Goal: Browse casually

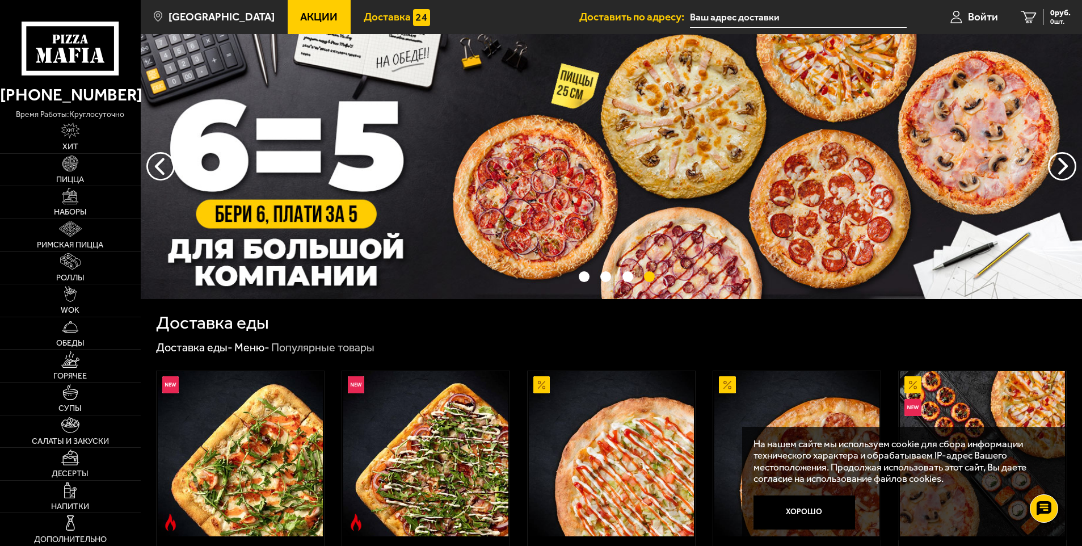
click at [377, 12] on span "Доставка" at bounding box center [387, 16] width 47 height 11
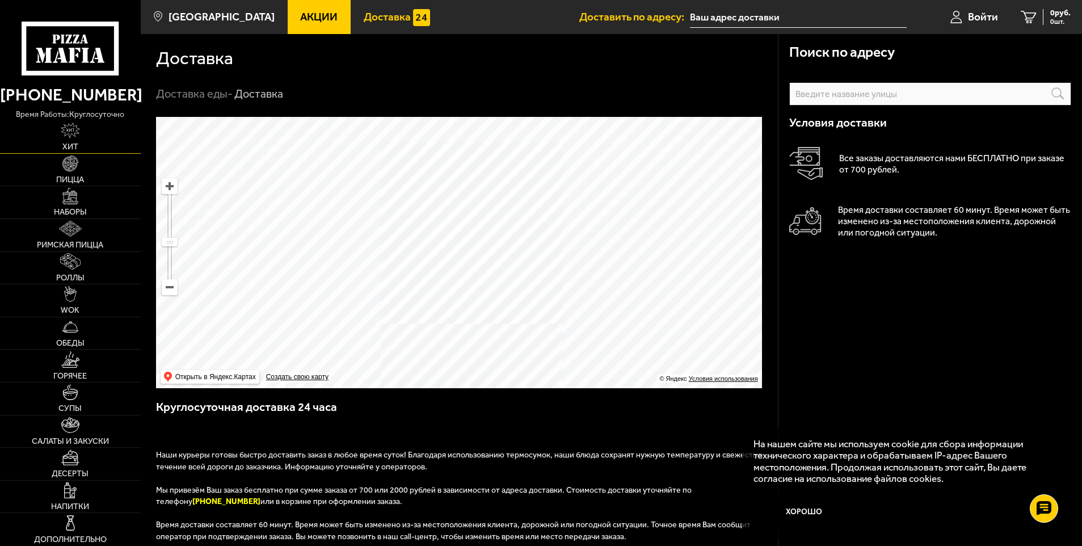
click at [70, 141] on link "Хит" at bounding box center [70, 137] width 141 height 32
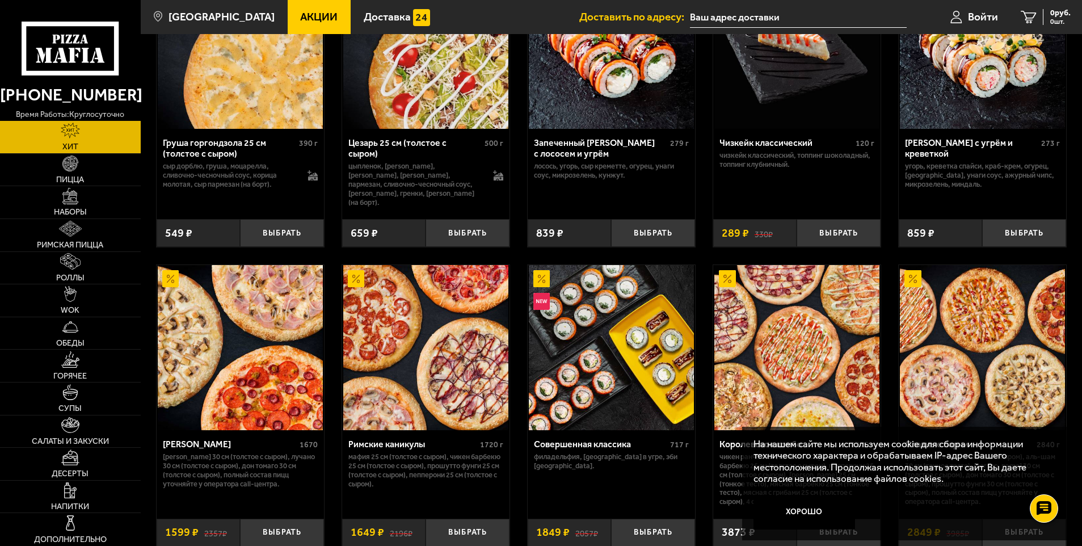
scroll to position [511, 0]
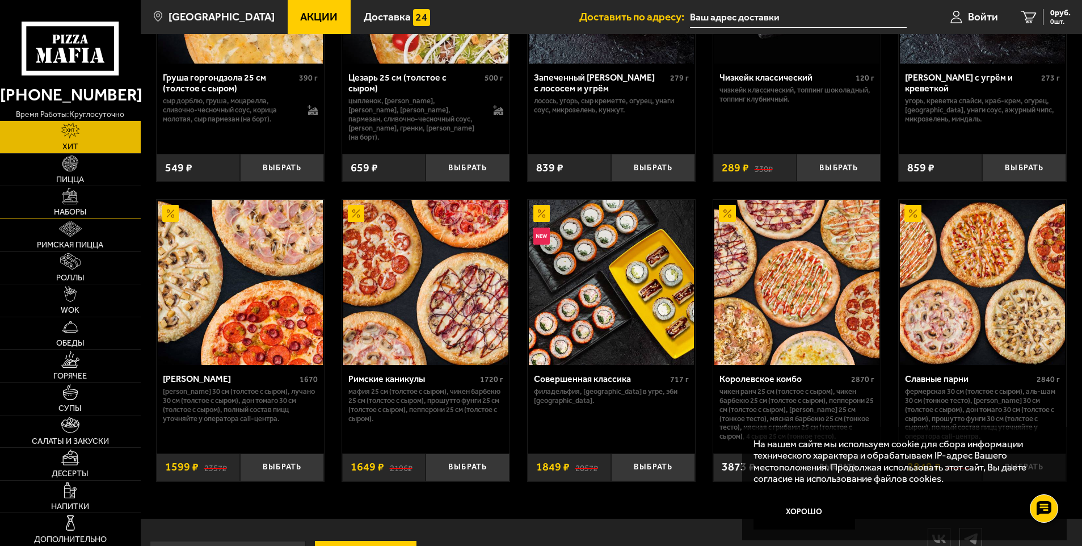
click at [52, 203] on link "Наборы" at bounding box center [70, 202] width 141 height 32
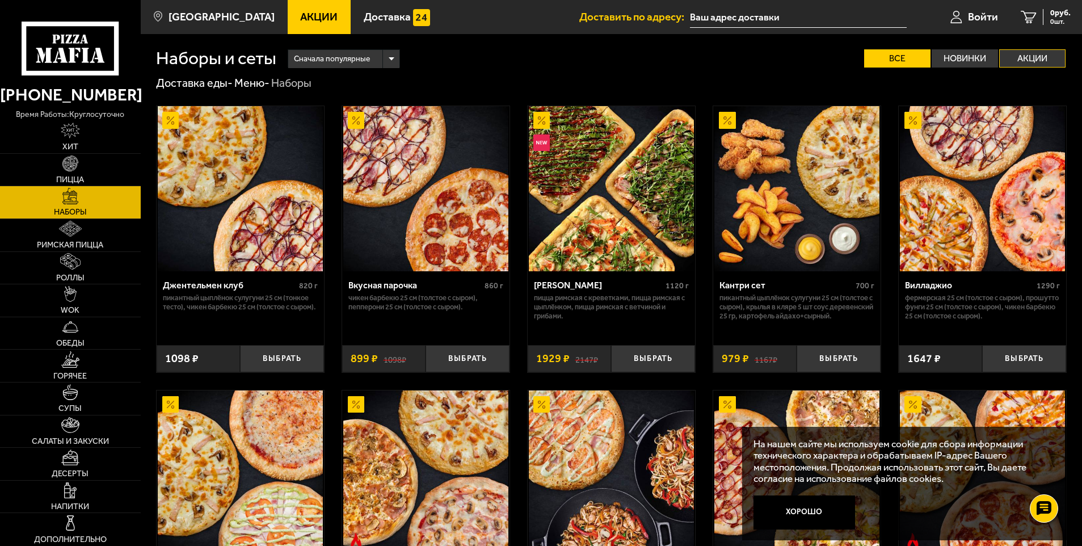
click at [1028, 52] on label "Акции" at bounding box center [1032, 58] width 66 height 18
click at [0, 0] on input "Акции" at bounding box center [0, 0] width 0 height 0
click at [1023, 56] on label "Акции" at bounding box center [1032, 58] width 66 height 18
click at [0, 0] on input "Акции" at bounding box center [0, 0] width 0 height 0
click at [357, 51] on span "Сначала популярные" at bounding box center [332, 59] width 76 height 22
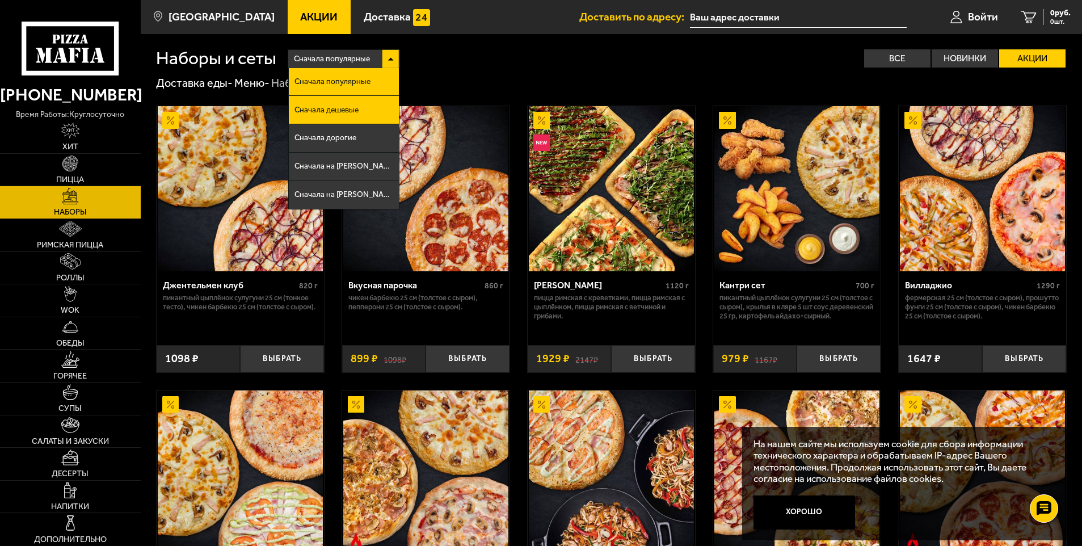
click at [359, 113] on li "Сначала дешевые" at bounding box center [344, 110] width 111 height 28
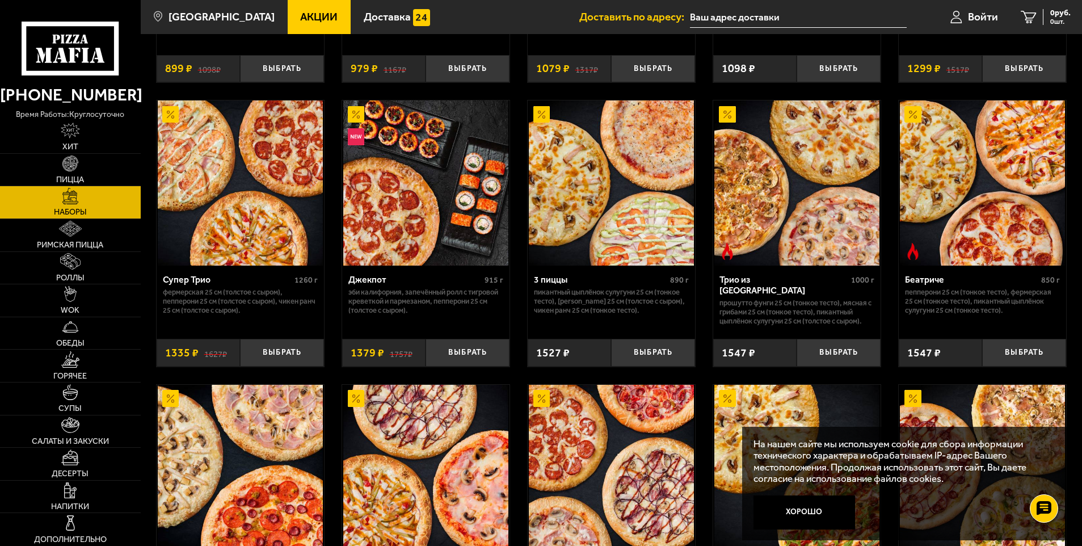
scroll to position [170, 0]
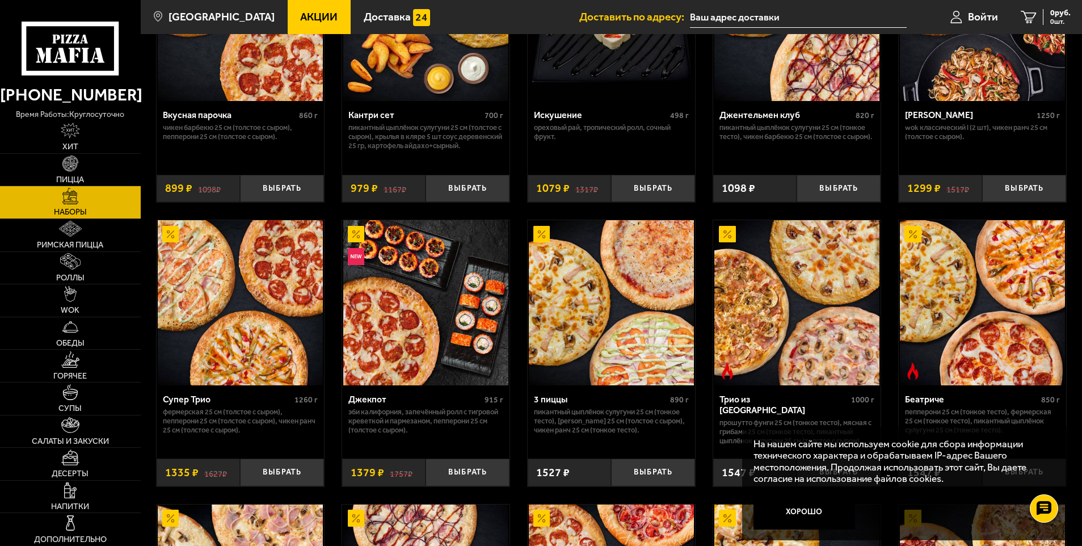
click at [267, 334] on img at bounding box center [240, 302] width 165 height 165
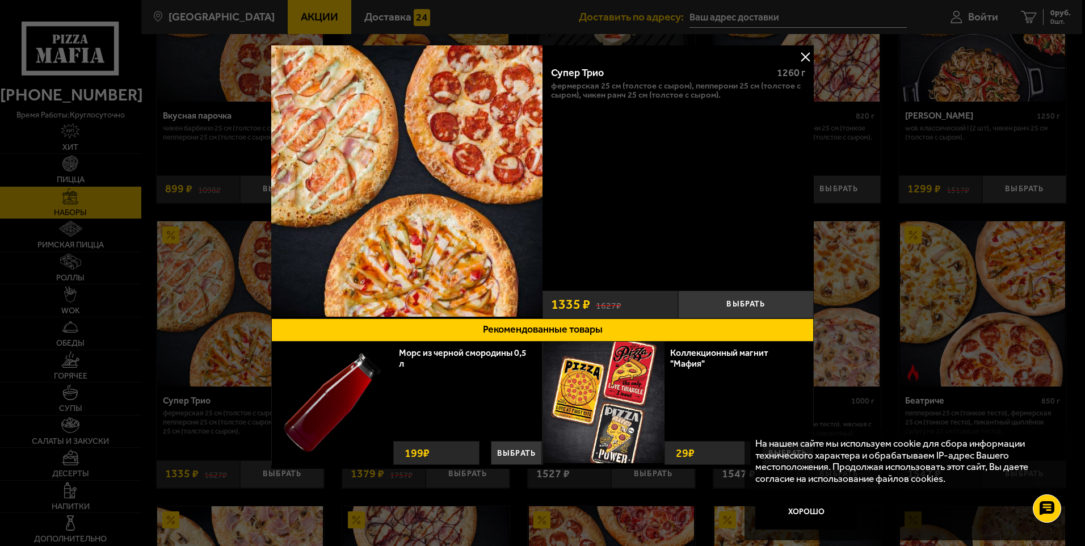
click at [806, 56] on button at bounding box center [804, 56] width 17 height 17
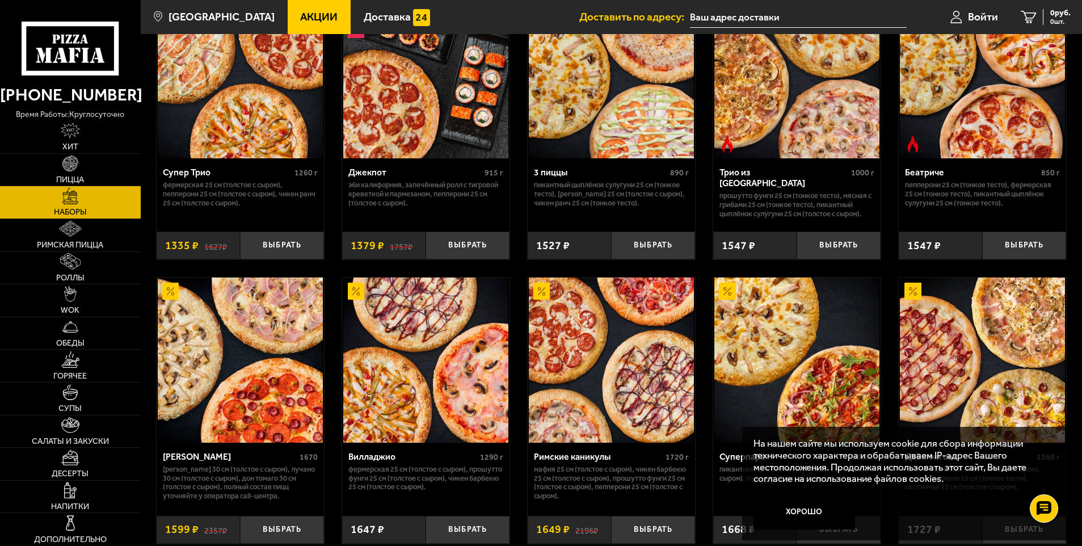
scroll to position [624, 0]
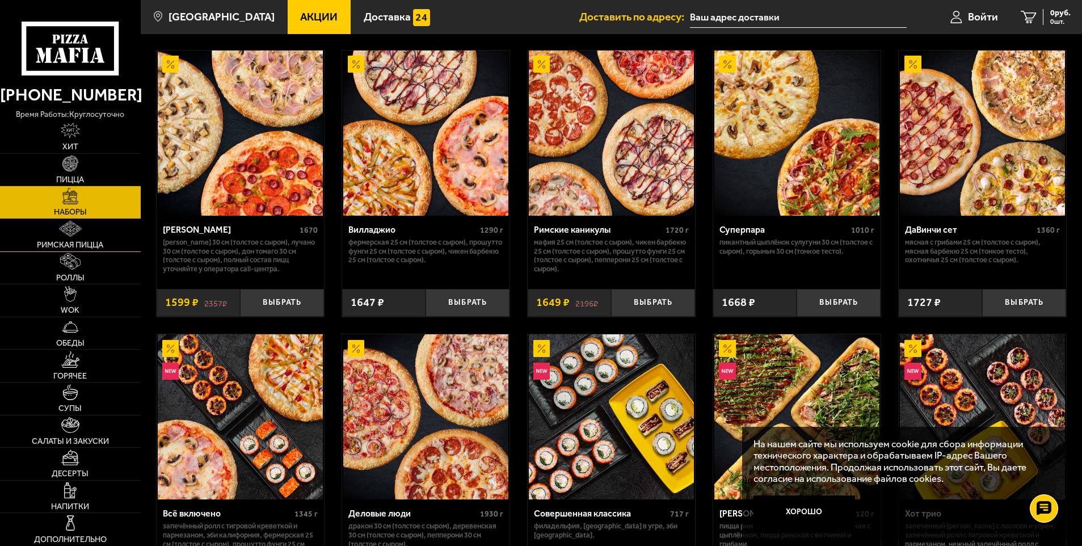
click at [71, 242] on span "Римская пицца" at bounding box center [70, 245] width 66 height 8
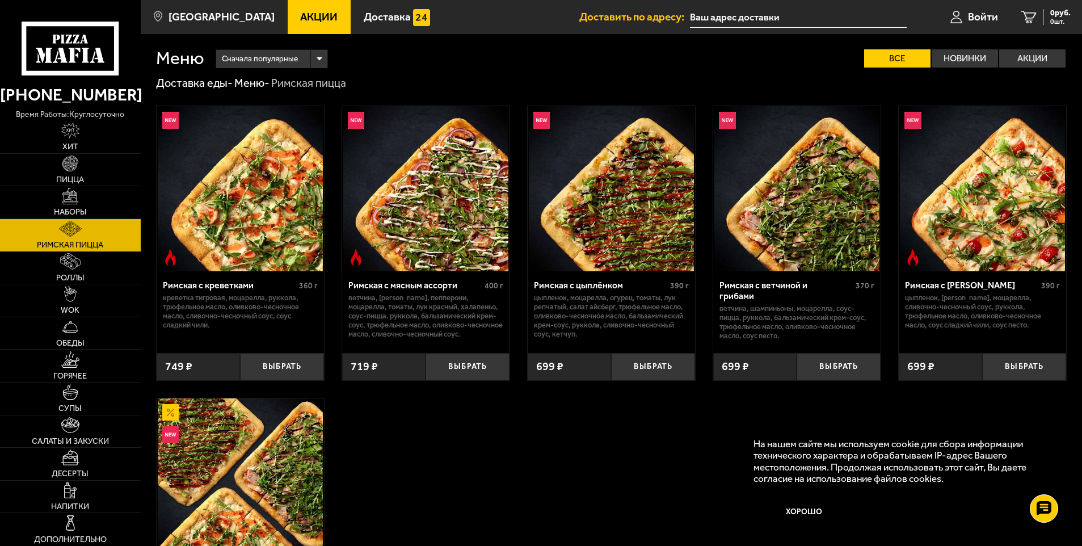
scroll to position [57, 0]
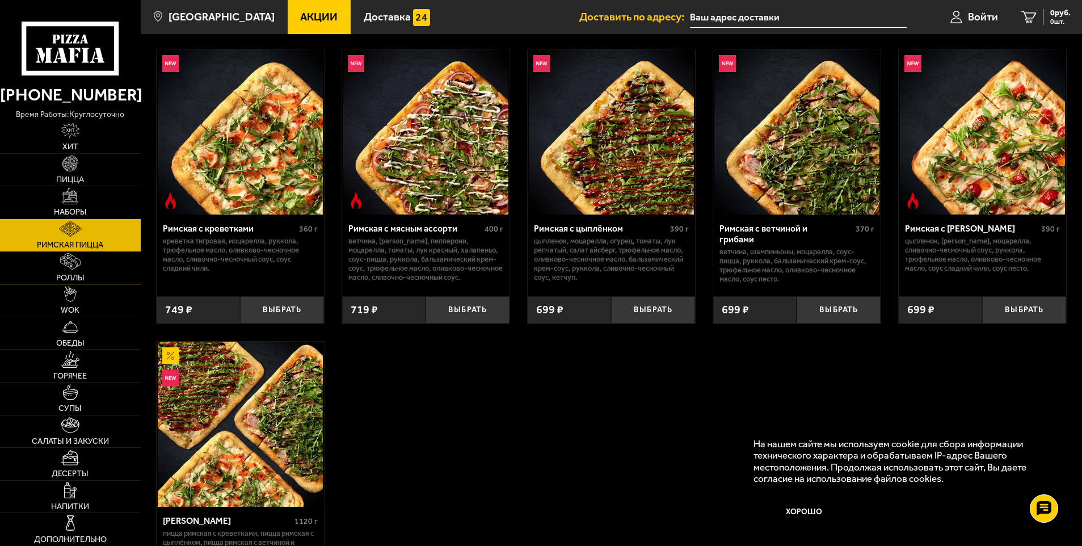
click at [73, 265] on img at bounding box center [70, 261] width 21 height 16
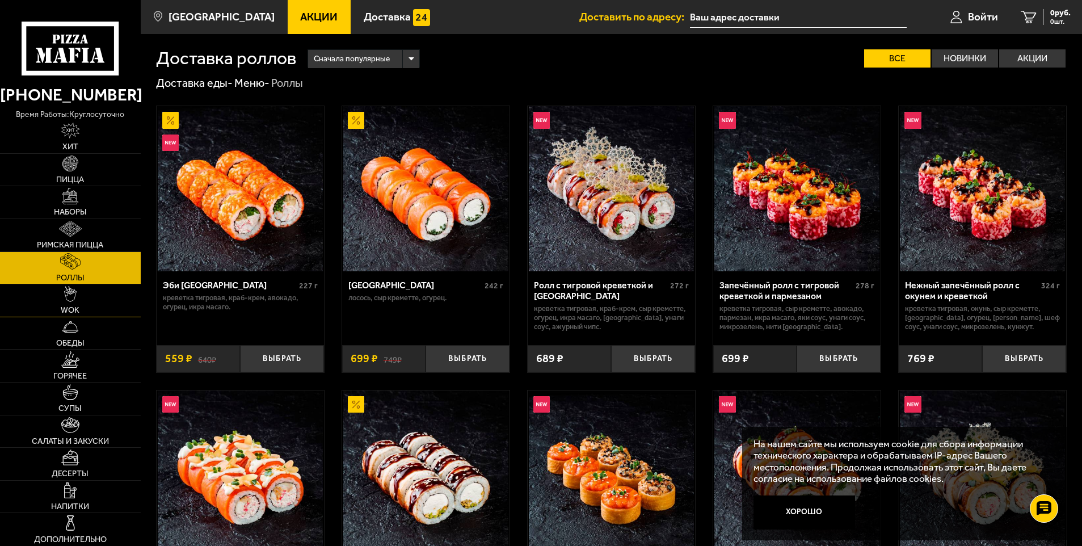
click at [70, 302] on link "WOK" at bounding box center [70, 300] width 141 height 32
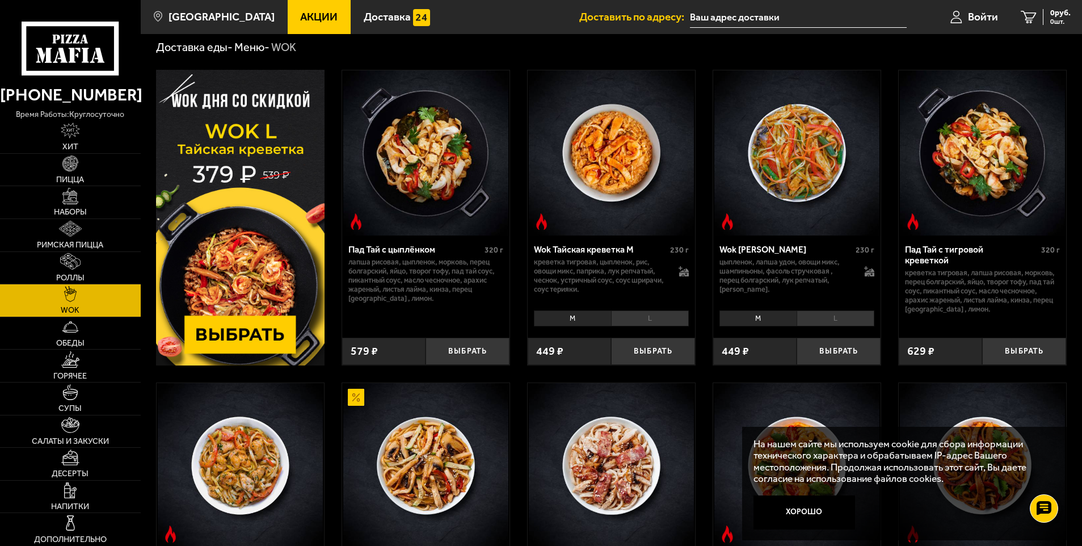
scroll to position [57, 0]
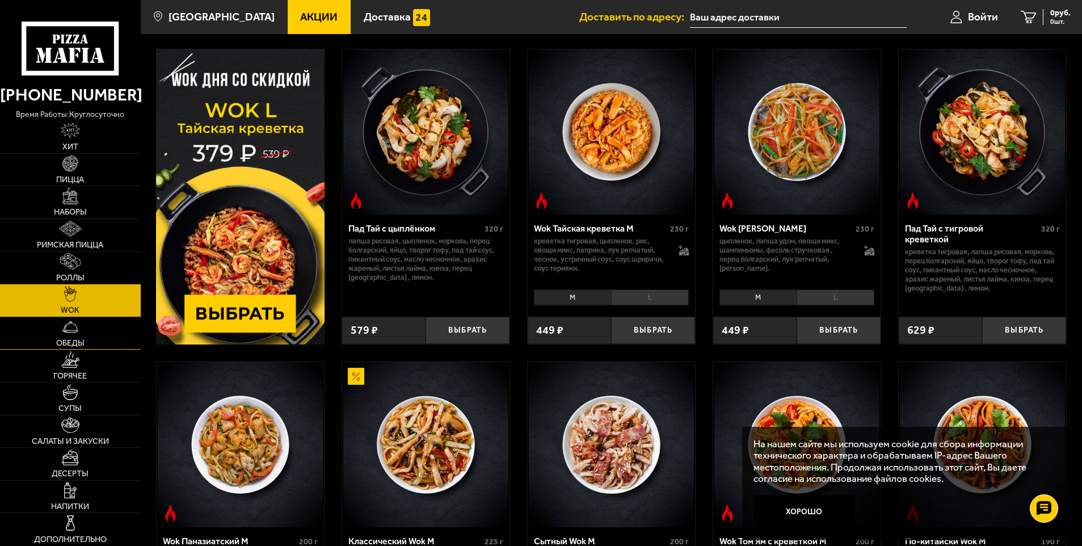
click at [71, 327] on img at bounding box center [70, 327] width 16 height 16
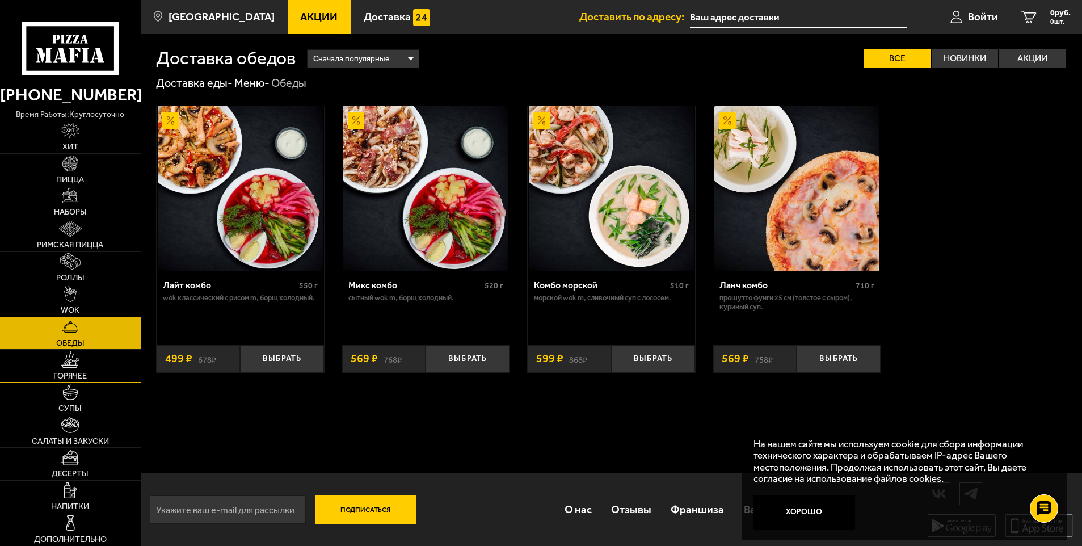
click at [60, 370] on link "Горячее" at bounding box center [70, 365] width 141 height 32
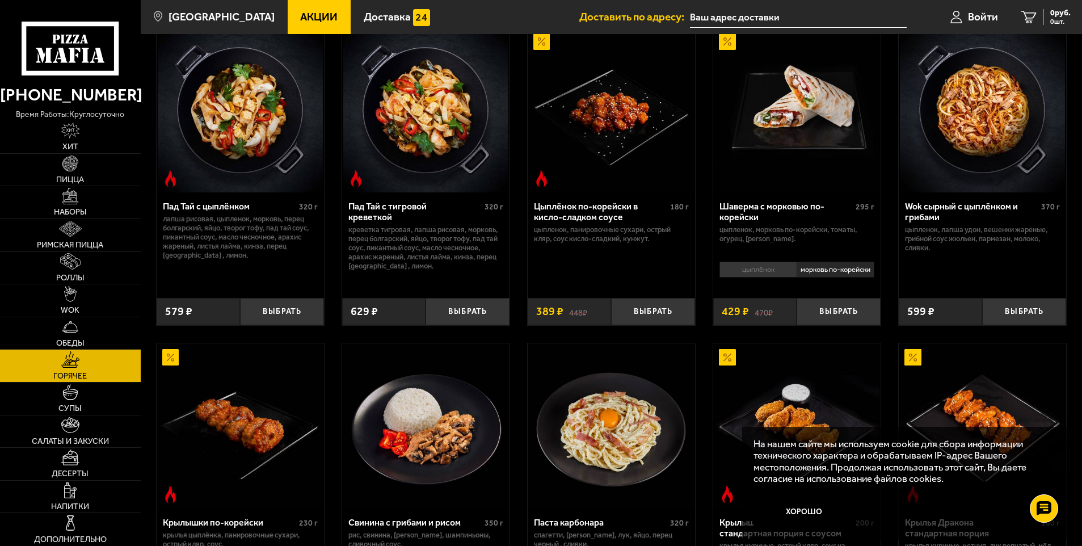
scroll to position [170, 0]
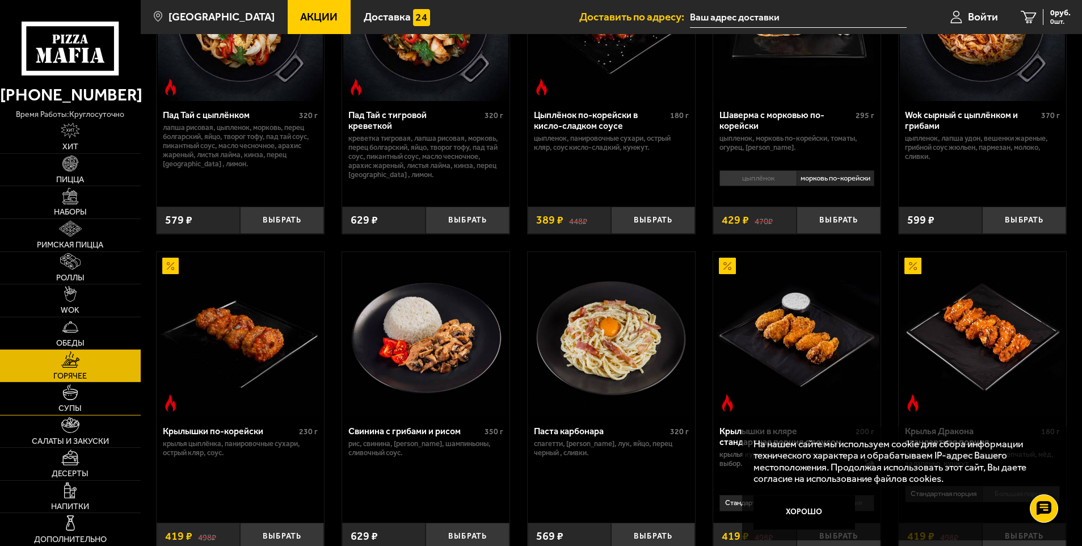
click at [69, 401] on link "Супы" at bounding box center [70, 398] width 141 height 32
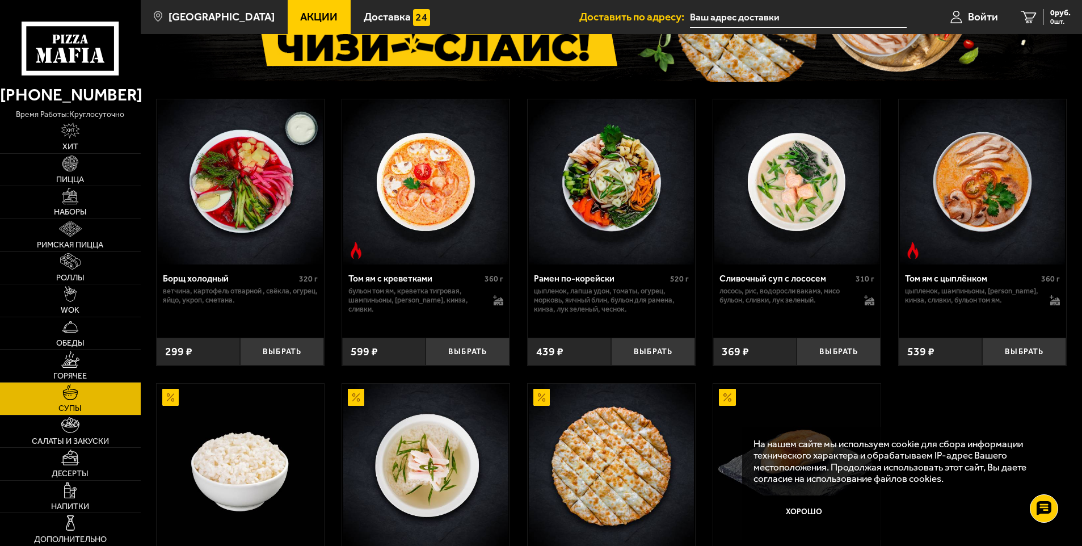
scroll to position [170, 0]
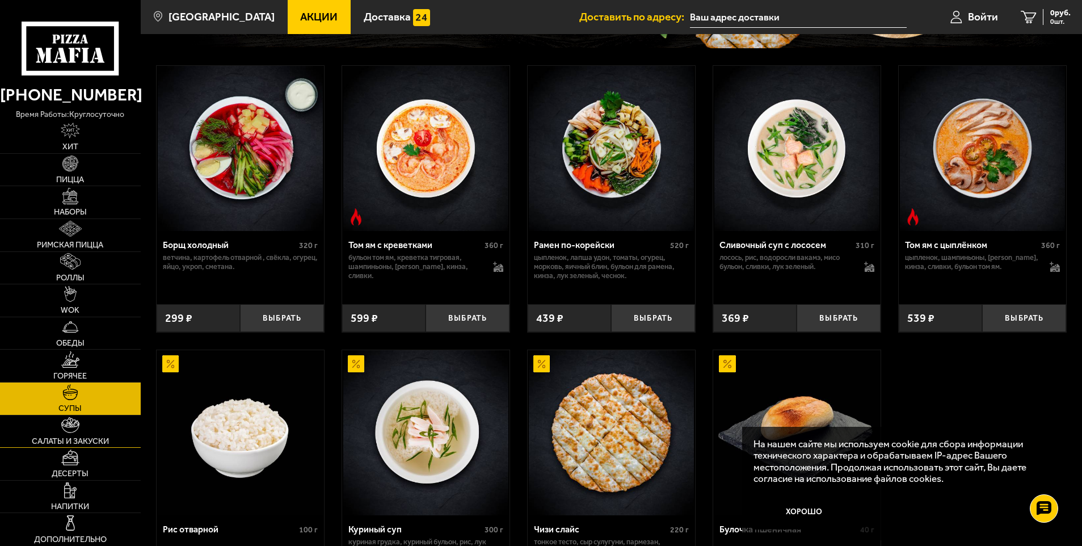
click at [92, 436] on link "Салаты и закуски" at bounding box center [70, 431] width 141 height 32
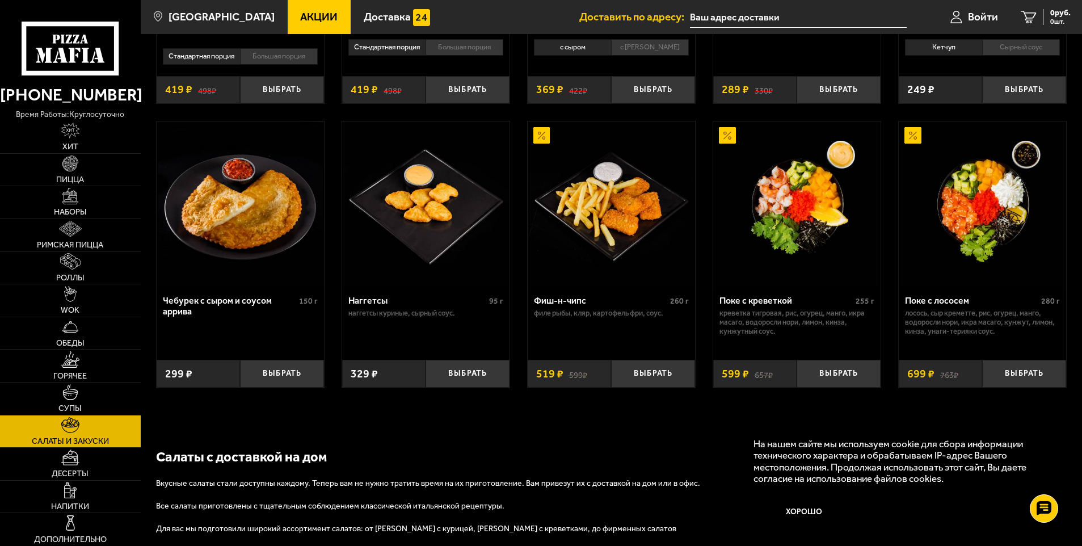
scroll to position [681, 0]
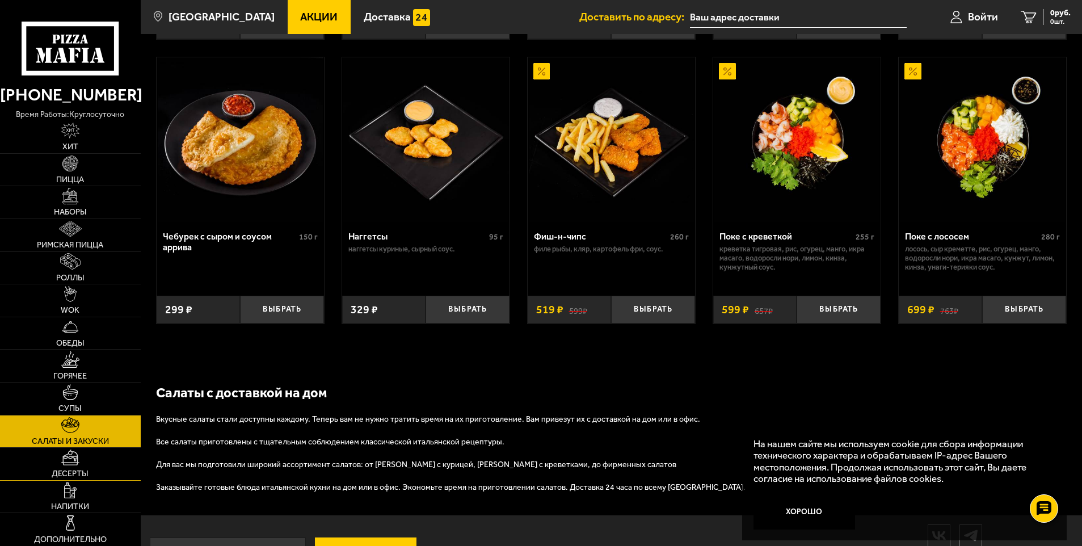
click at [77, 458] on img at bounding box center [70, 457] width 18 height 16
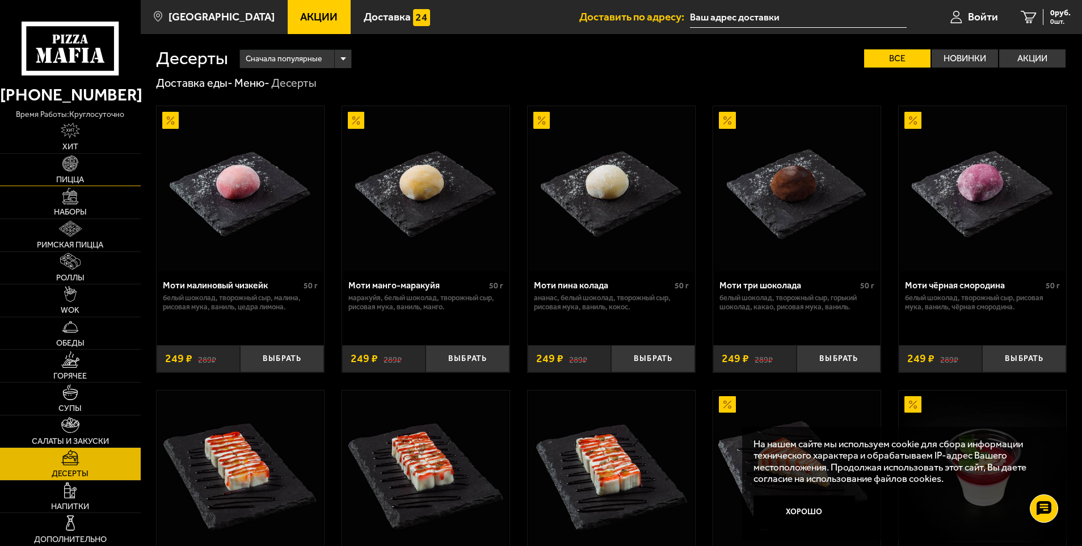
click at [84, 177] on span "Пицца" at bounding box center [70, 180] width 28 height 8
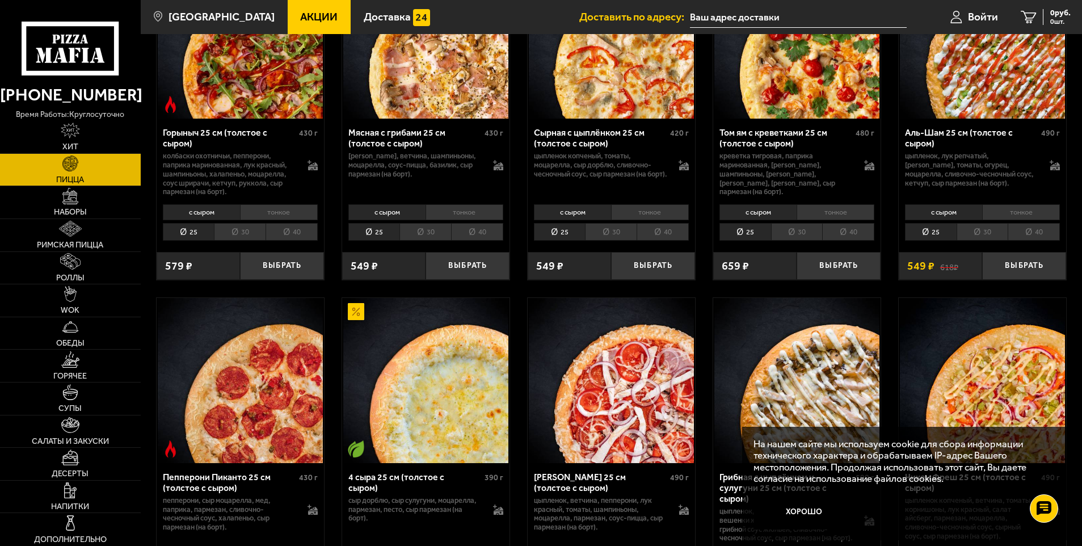
scroll to position [340, 0]
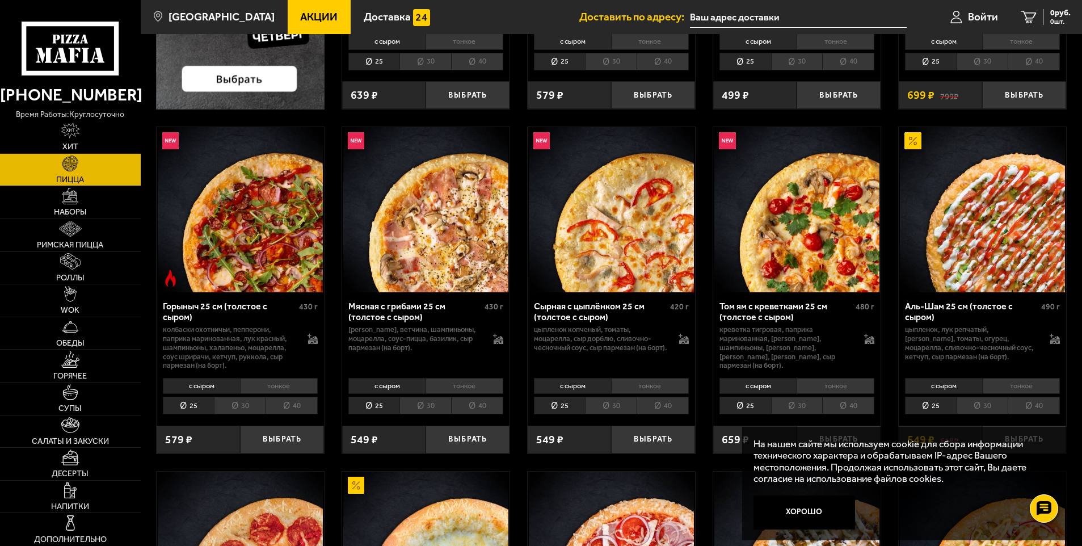
click at [607, 224] on img at bounding box center [611, 209] width 165 height 165
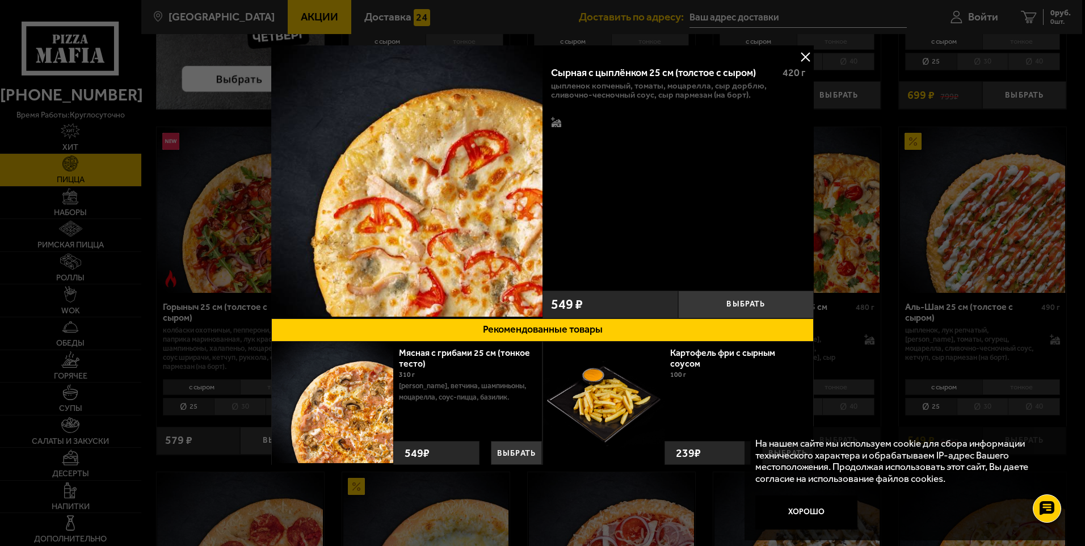
click at [806, 54] on button at bounding box center [804, 56] width 17 height 17
